Goal: Information Seeking & Learning: Find specific fact

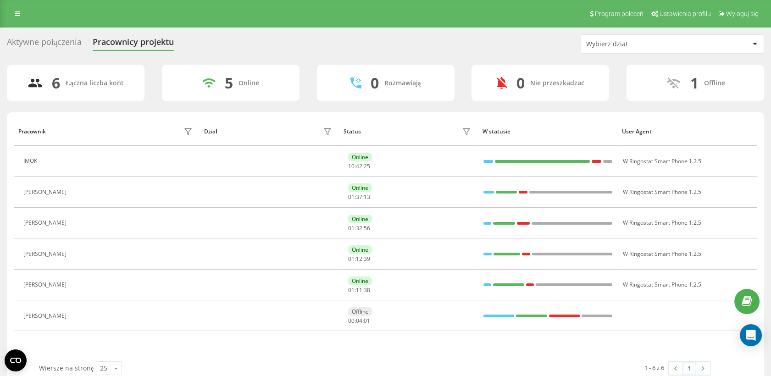
click at [55, 46] on div "Aktywne połączenia" at bounding box center [44, 44] width 75 height 14
click at [17, 18] on link at bounding box center [17, 13] width 17 height 13
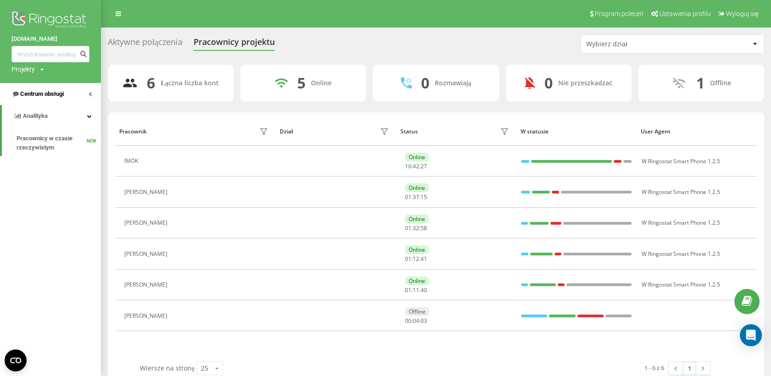
click at [64, 97] on span "Centrum obsługi" at bounding box center [37, 93] width 52 height 9
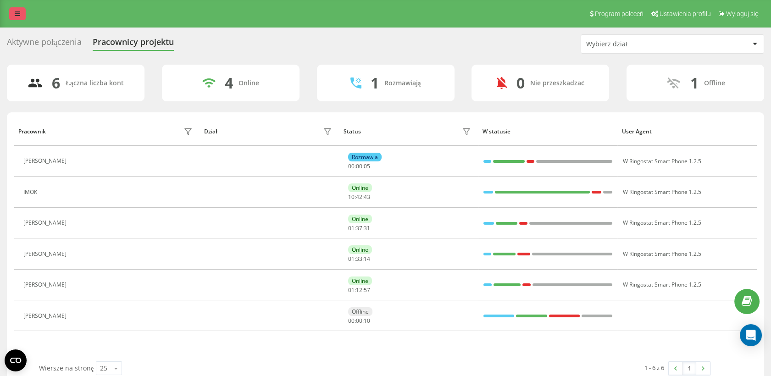
click at [13, 12] on link at bounding box center [17, 13] width 17 height 13
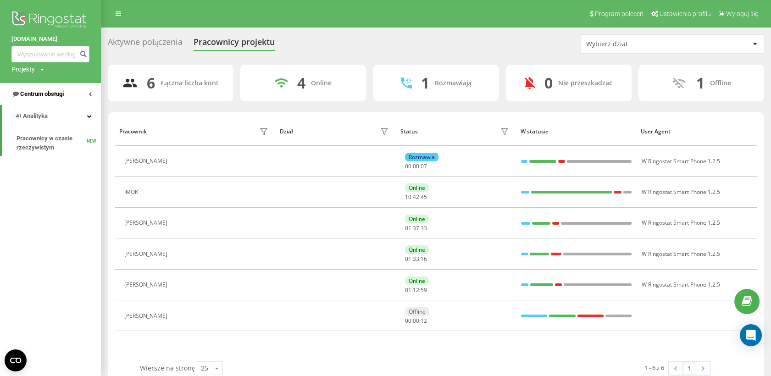
click at [33, 100] on link "Centrum obsługi" at bounding box center [50, 94] width 101 height 22
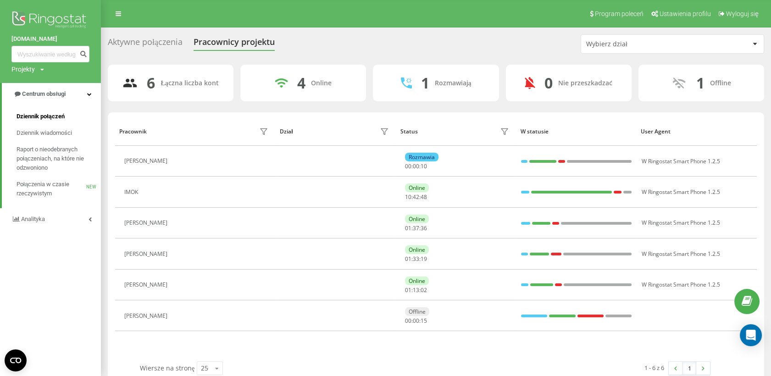
click at [41, 111] on link "Dziennik połączeń" at bounding box center [59, 116] width 84 height 17
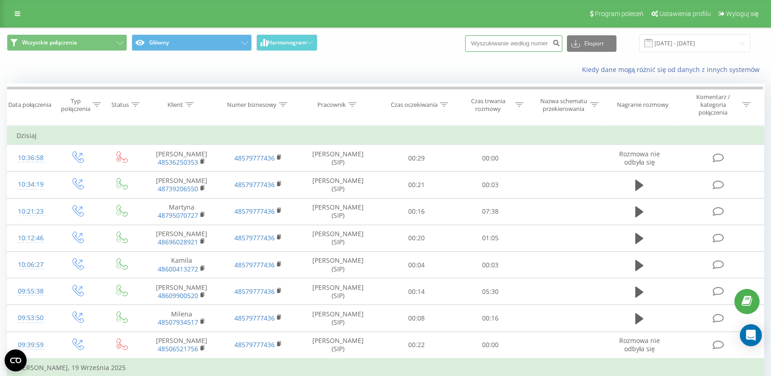
click at [528, 43] on input at bounding box center [513, 43] width 97 height 17
paste input "+48 14 682 64 08"
click at [526, 45] on input "+48 14 682 64 08" at bounding box center [513, 43] width 97 height 17
type input "+4814682 6408"
click at [560, 42] on icon "submit" at bounding box center [556, 42] width 8 height 6
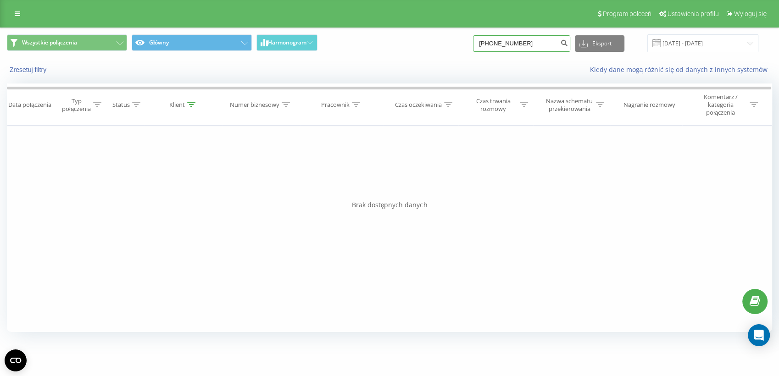
click at [510, 42] on input "+48146826408" at bounding box center [521, 43] width 97 height 17
click at [501, 42] on input "+48146826408" at bounding box center [521, 43] width 97 height 17
type input "146826408"
click at [568, 44] on icon "submit" at bounding box center [564, 42] width 8 height 6
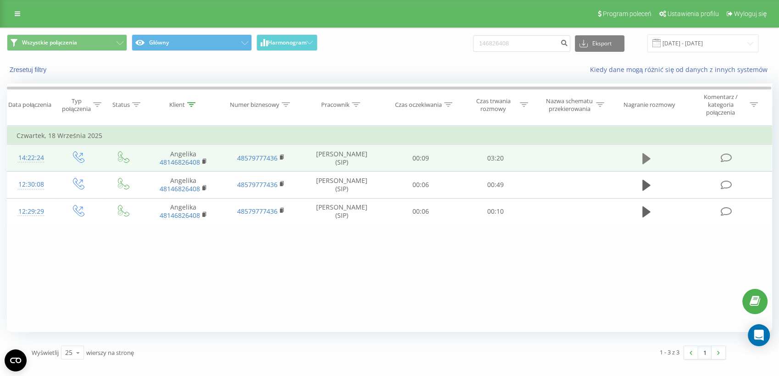
click at [643, 164] on icon at bounding box center [646, 158] width 8 height 13
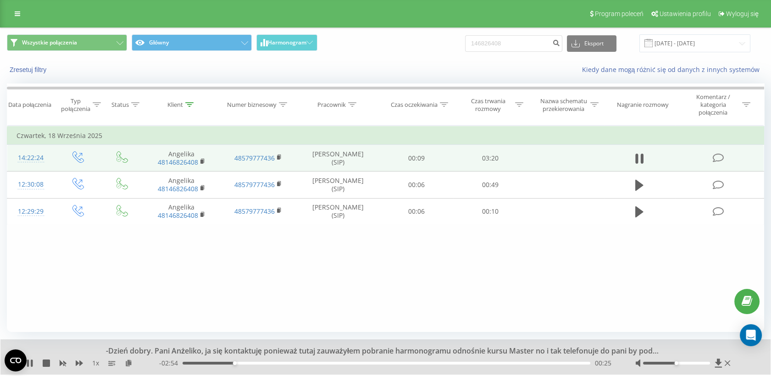
click at [96, 366] on span "1 x" at bounding box center [95, 363] width 7 height 9
click at [92, 364] on span "1 x" at bounding box center [95, 363] width 7 height 9
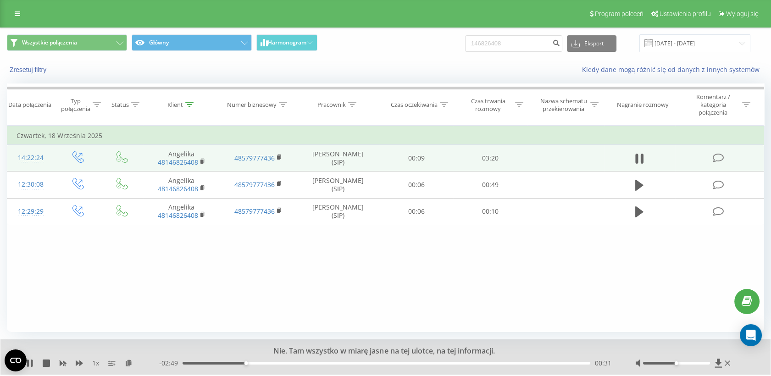
click at [96, 363] on span "1 x" at bounding box center [95, 363] width 7 height 9
click at [114, 362] on icon at bounding box center [111, 363] width 7 height 7
click at [687, 364] on div at bounding box center [676, 363] width 67 height 3
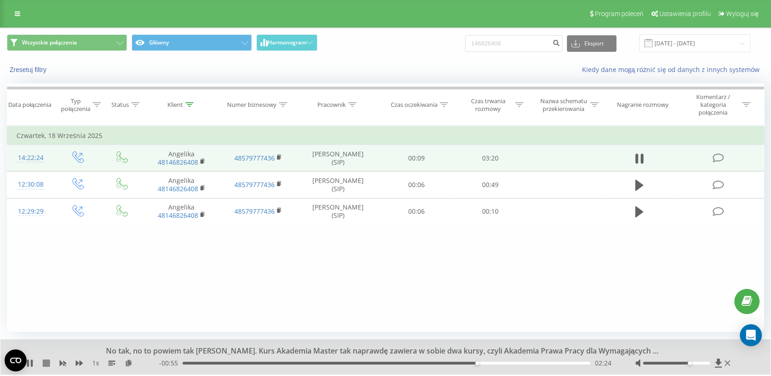
click at [47, 364] on icon at bounding box center [46, 363] width 7 height 7
